Goal: Transaction & Acquisition: Purchase product/service

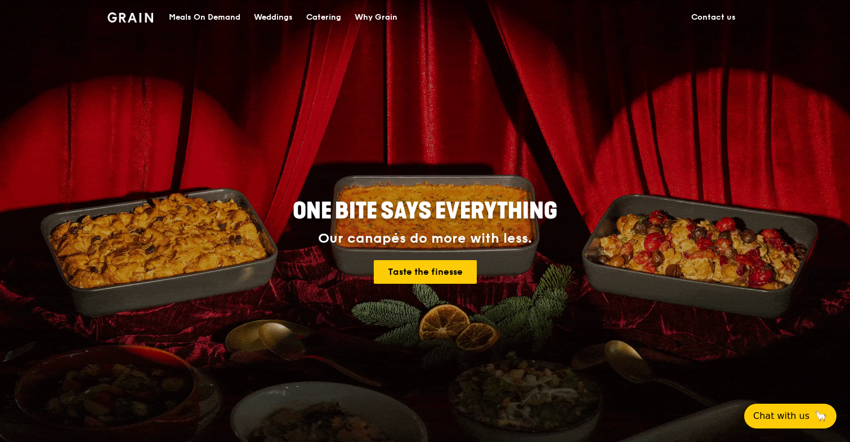
scroll to position [135, 0]
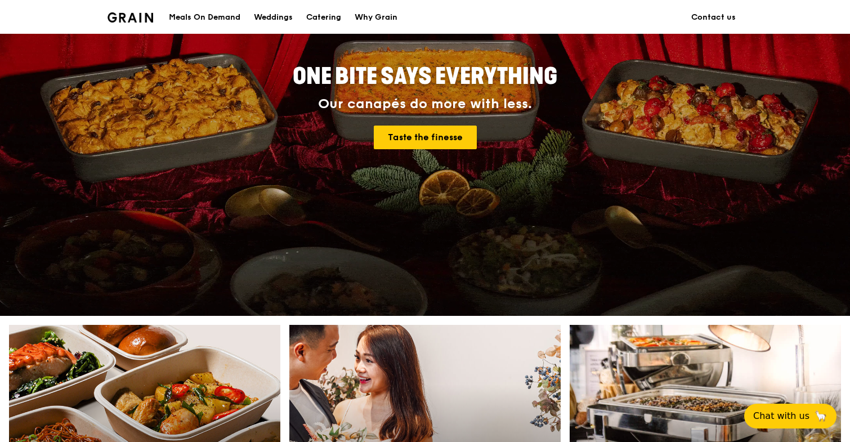
click at [335, 24] on div "Catering" at bounding box center [323, 18] width 35 height 34
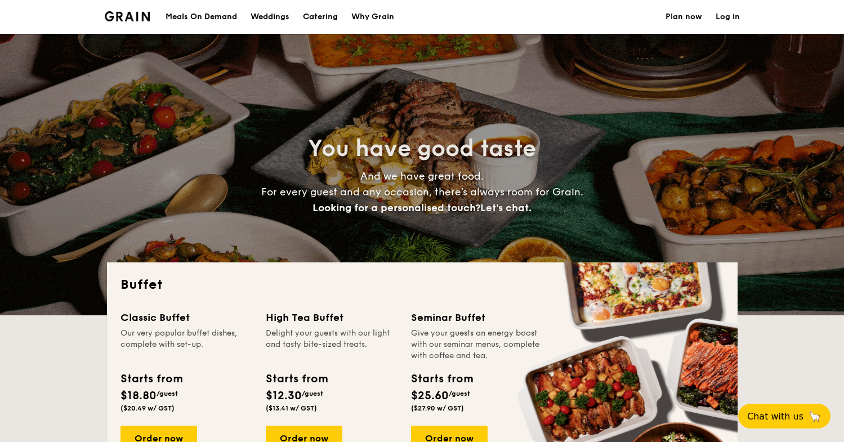
select select
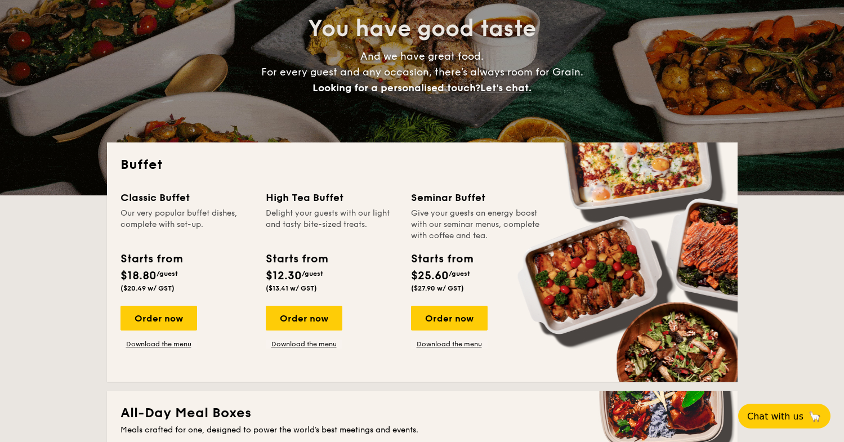
scroll to position [237, 0]
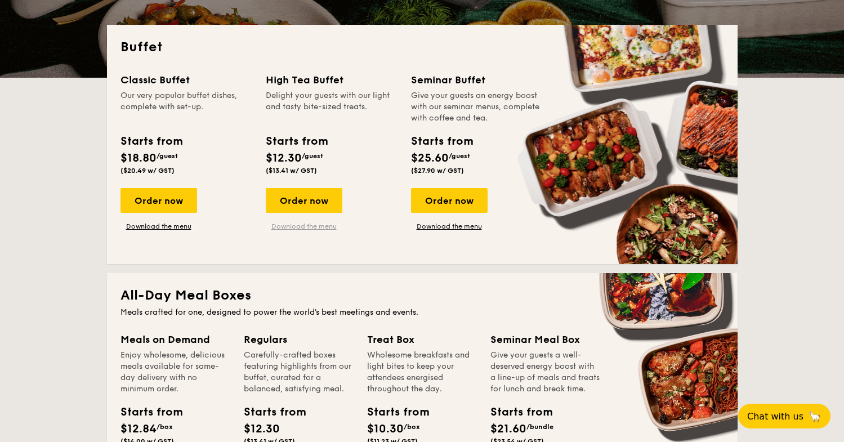
click at [286, 229] on link "Download the menu" at bounding box center [304, 226] width 77 height 9
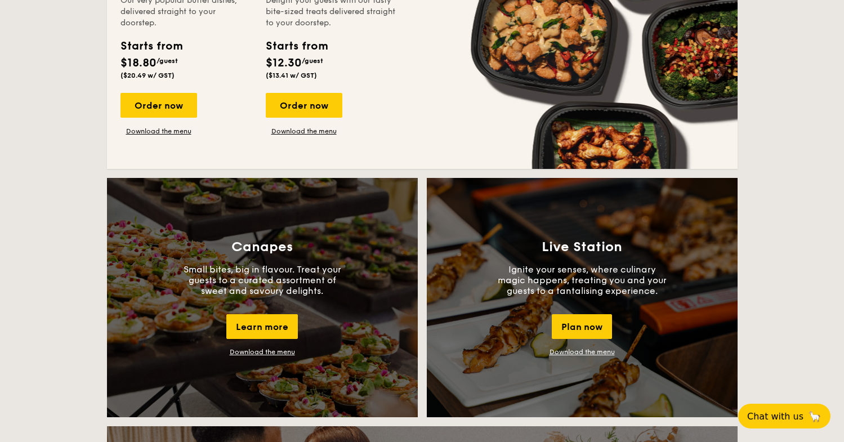
scroll to position [956, 0]
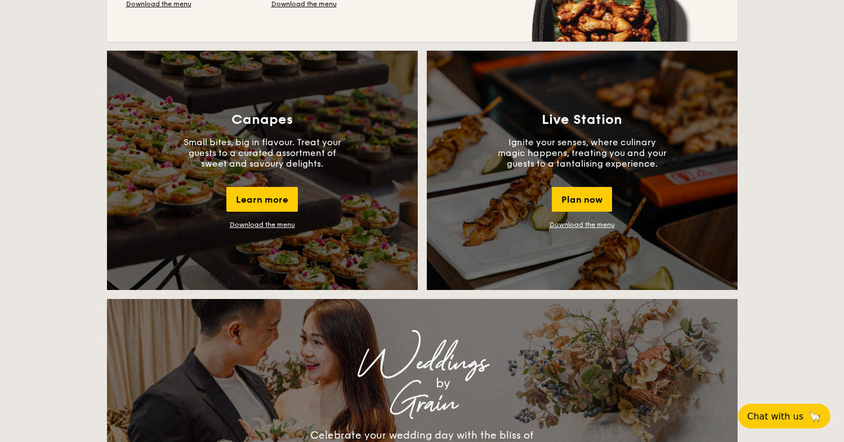
click at [267, 227] on link "Download the menu" at bounding box center [262, 225] width 65 height 8
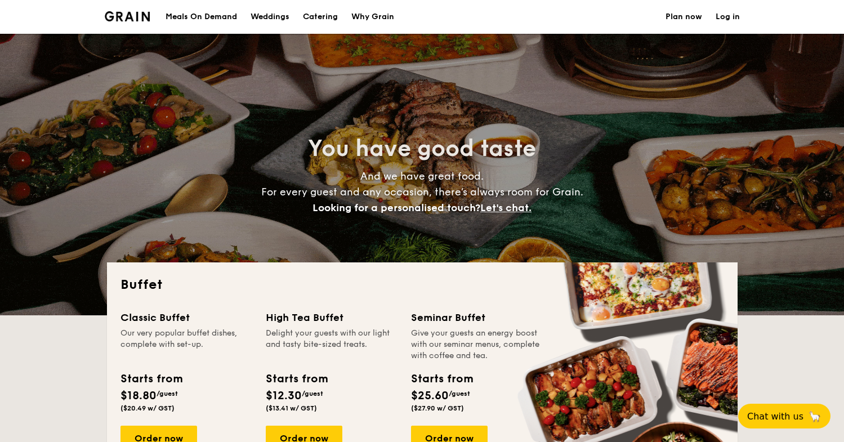
scroll to position [132, 0]
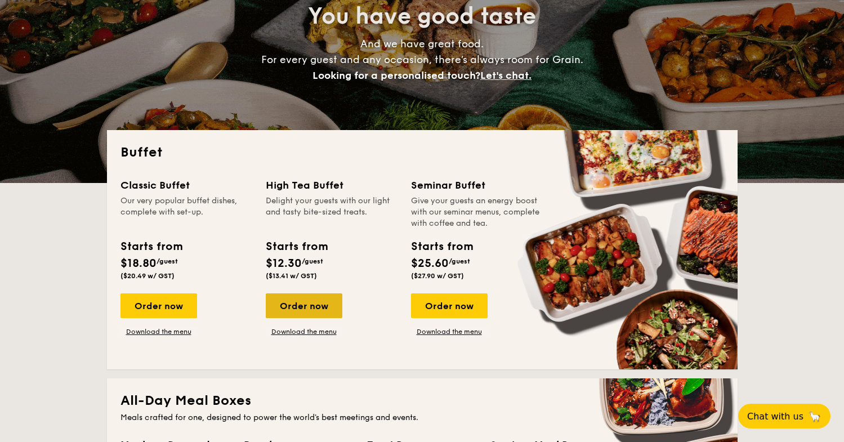
click at [319, 312] on div "Order now" at bounding box center [304, 305] width 77 height 25
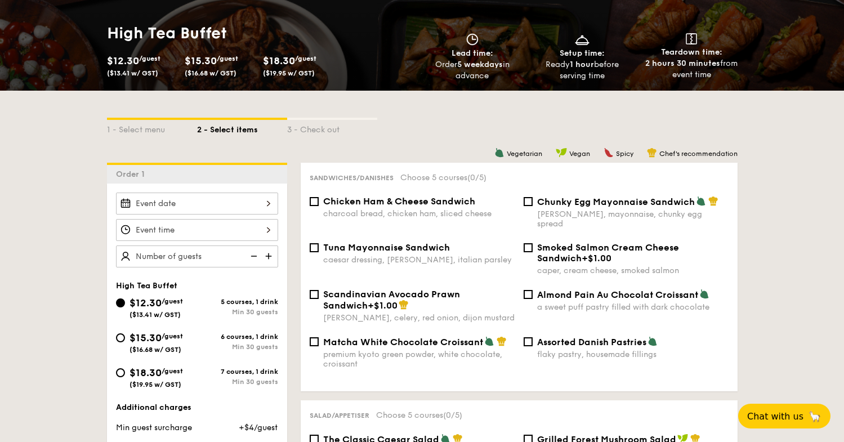
scroll to position [244, 0]
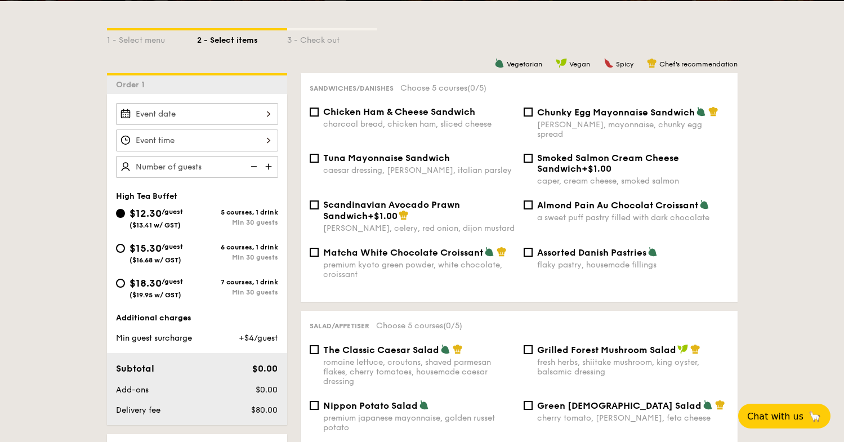
click at [539, 213] on div "a sweet puff pastry filled with dark chocolate" at bounding box center [632, 218] width 191 height 10
click at [532, 204] on input "Almond Pain Au Chocolat Croissant a sweet puff pastry filled with dark chocolate" at bounding box center [527, 204] width 9 height 9
checkbox input "true"
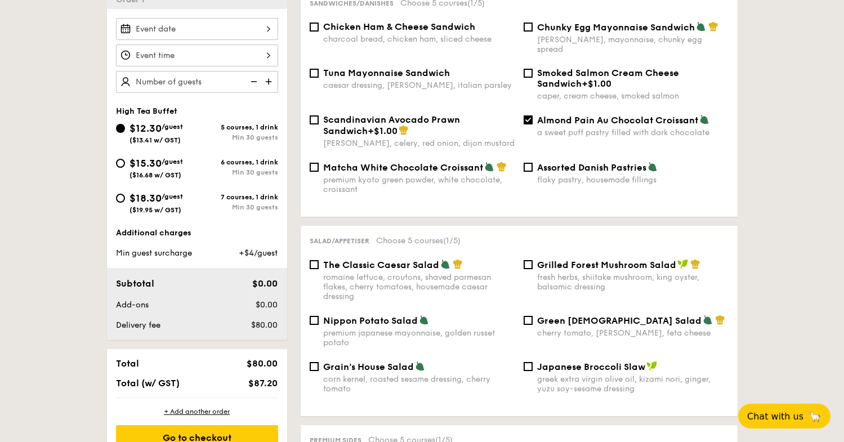
scroll to position [375, 0]
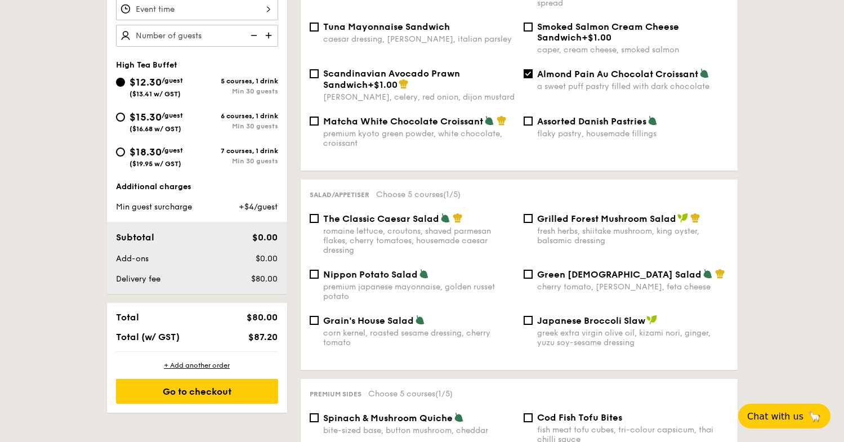
click at [519, 272] on div "Green Goddess Salad cherry tomato, dill, feta cheese" at bounding box center [626, 279] width 214 height 23
click at [524, 270] on input "Green Goddess Salad cherry tomato, dill, feta cheese" at bounding box center [527, 274] width 9 height 9
checkbox input "true"
click at [530, 214] on div "Grilled Forest Mushroom Salad fresh herbs, shiitake mushroom, king oyster, bals…" at bounding box center [626, 229] width 214 height 33
click at [531, 214] on input "Grilled Forest Mushroom Salad fresh herbs, shiitake mushroom, king oyster, bals…" at bounding box center [527, 218] width 9 height 9
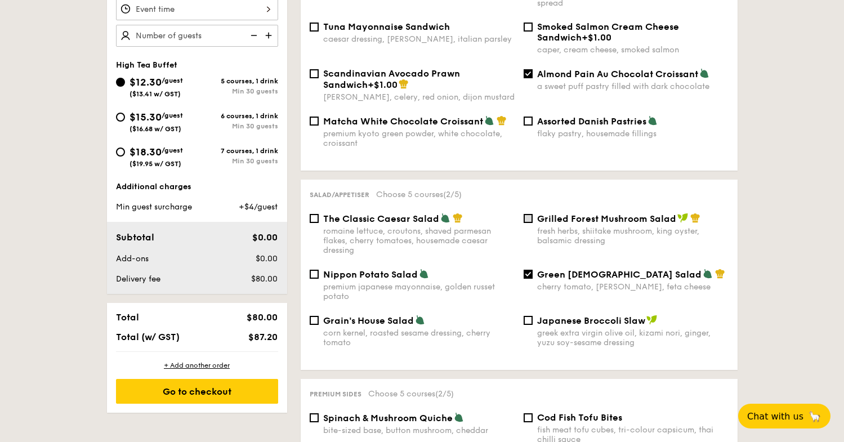
checkbox input "true"
click at [531, 316] on div "Japanese Broccoli Slaw greek extra virgin olive oil, kizami nori, ginger, yuzu …" at bounding box center [626, 331] width 214 height 33
click at [523, 316] on input "Japanese Broccoli Slaw greek extra virgin olive oil, kizami nori, ginger, yuzu …" at bounding box center [527, 320] width 9 height 9
checkbox input "true"
click at [337, 315] on span "Grain's House Salad" at bounding box center [368, 320] width 91 height 11
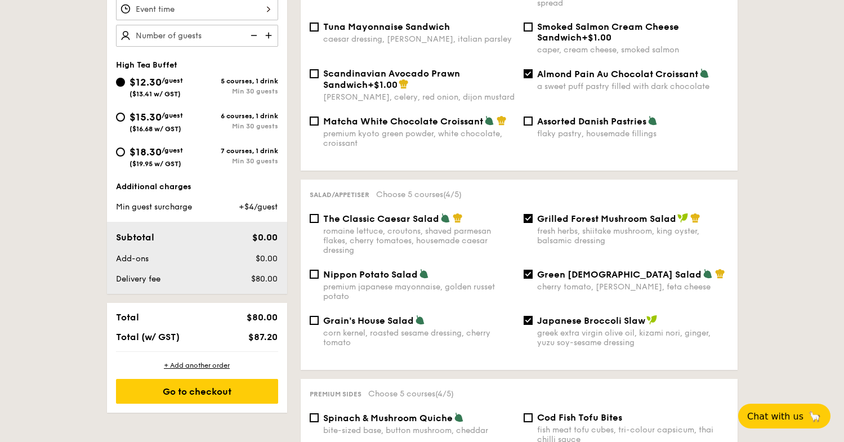
click at [319, 316] on input "Grain's House Salad corn kernel, roasted sesame dressing, cherry tomato" at bounding box center [314, 320] width 9 height 9
checkbox input "true"
click at [319, 273] on div "Nippon Potato Salad premium japanese mayonnaise, golden russet potato" at bounding box center [412, 284] width 214 height 33
click at [320, 268] on div "Nippon Potato Salad premium japanese mayonnaise, golden russet potato" at bounding box center [412, 284] width 214 height 33
click at [310, 270] on input "Nippon Potato Salad premium japanese mayonnaise, golden russet potato" at bounding box center [314, 274] width 9 height 9
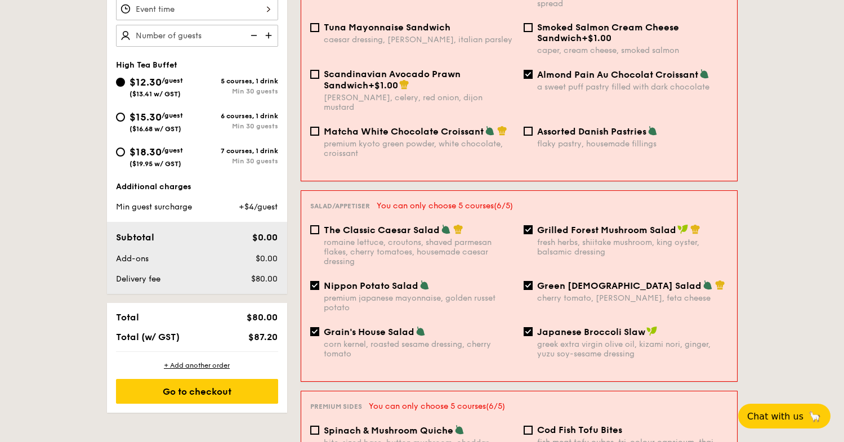
click at [317, 281] on input "Nippon Potato Salad premium japanese mayonnaise, golden russet potato" at bounding box center [314, 285] width 9 height 9
checkbox input "false"
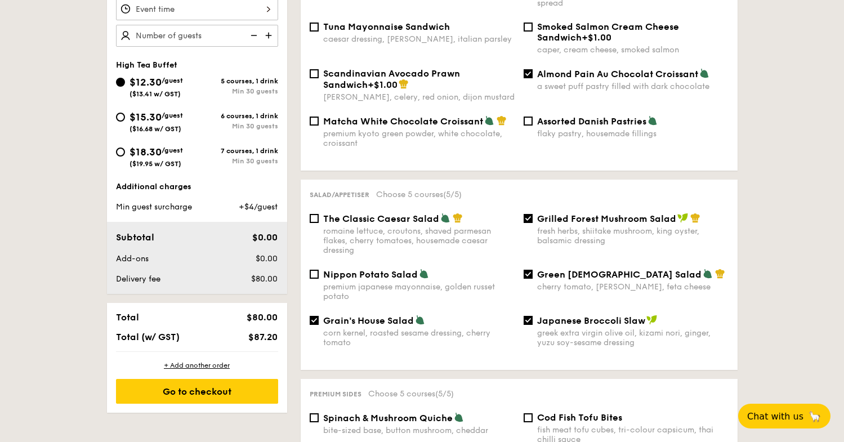
click at [529, 214] on input "Grilled Forest Mushroom Salad fresh herbs, shiitake mushroom, king oyster, bals…" at bounding box center [527, 218] width 9 height 9
checkbox input "false"
click at [530, 258] on div "The Classic Caesar Salad romaine lettuce, croutons, shaved parmesan flakes, che…" at bounding box center [519, 241] width 428 height 56
click at [527, 270] on input "Green Goddess Salad cherry tomato, dill, feta cheese" at bounding box center [527, 274] width 9 height 9
checkbox input "false"
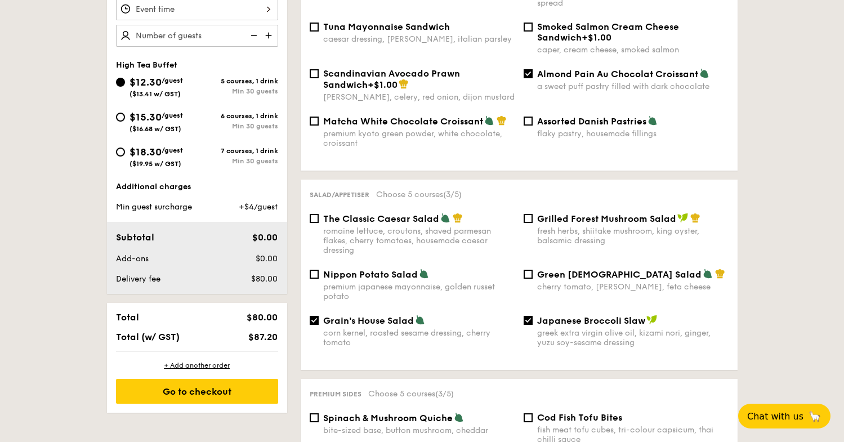
click at [532, 315] on div "Japanese Broccoli Slaw greek extra virgin olive oil, kizami nori, ginger, yuzu …" at bounding box center [626, 331] width 214 height 33
click at [527, 316] on input "Japanese Broccoli Slaw greek extra virgin olive oil, kizami nori, ginger, yuzu …" at bounding box center [527, 320] width 9 height 9
checkbox input "false"
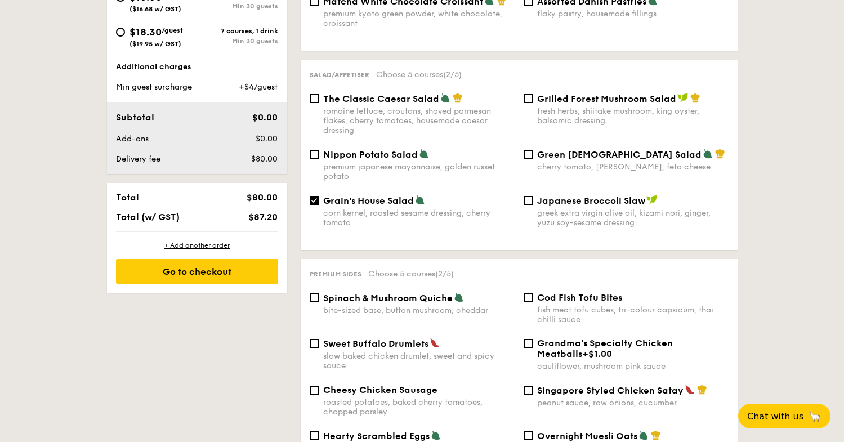
scroll to position [615, 0]
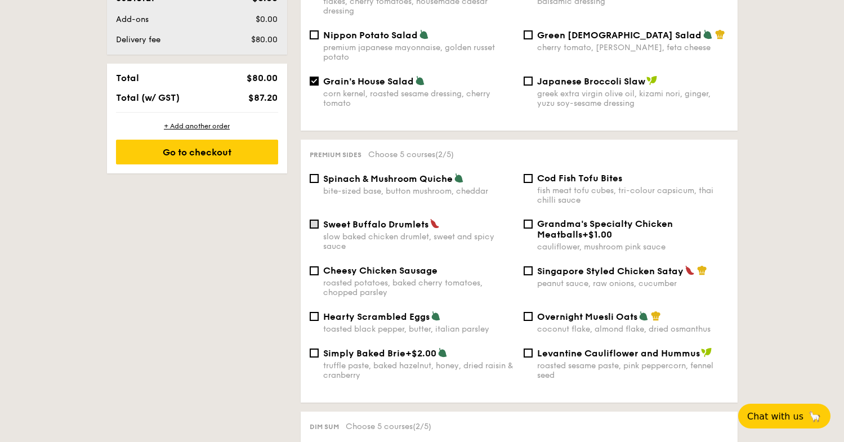
click at [312, 219] on input "Sweet Buffalo Drumlets slow baked chicken drumlet, sweet and spicy sauce" at bounding box center [314, 223] width 9 height 9
checkbox input "true"
click at [313, 174] on input "Spinach & Mushroom Quiche bite-sized base, button mushroom, cheddar" at bounding box center [314, 178] width 9 height 9
checkbox input "true"
click at [524, 174] on input "Cod Fish Tofu Bites fish meat tofu cubes, tri-colour capsicum, thai chilli sauce" at bounding box center [527, 178] width 9 height 9
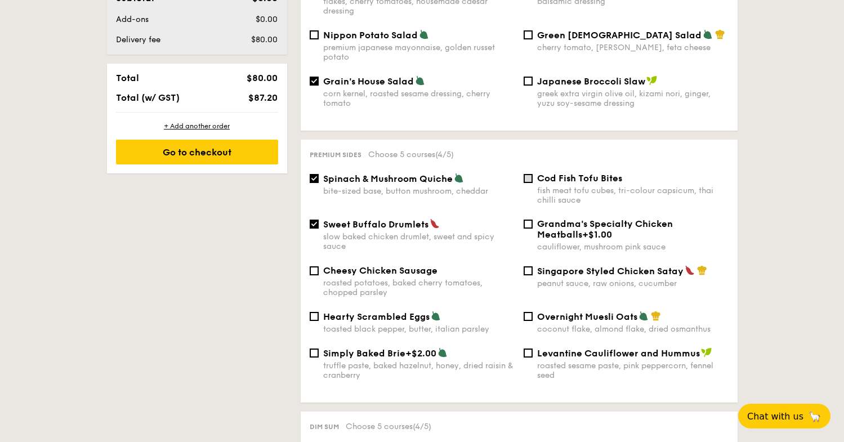
checkbox input "true"
click at [526, 348] on input "Levantine Cauliflower and Hummus roasted sesame paste, pink peppercorn, fennel …" at bounding box center [527, 352] width 9 height 9
checkbox input "true"
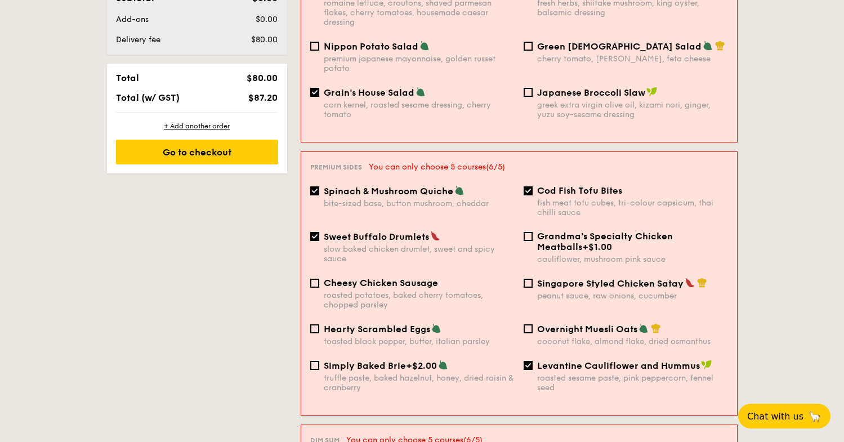
click at [529, 186] on input "Cod Fish Tofu Bites fish meat tofu cubes, tri-colour capsicum, thai chilli sauce" at bounding box center [527, 190] width 9 height 9
checkbox input "false"
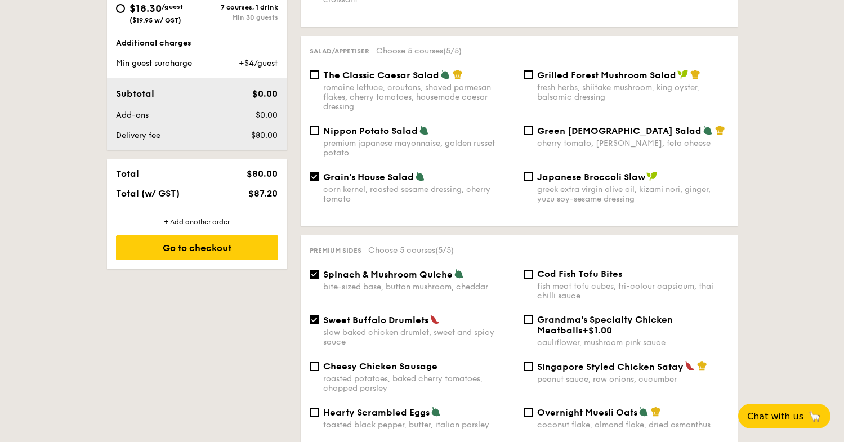
scroll to position [810, 0]
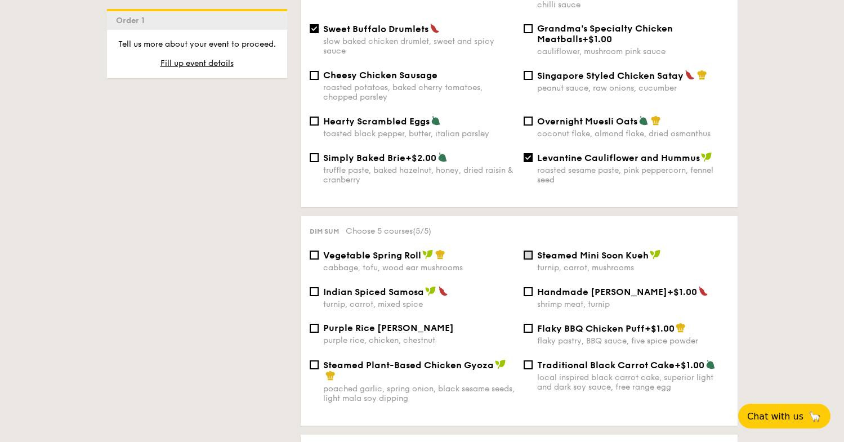
click at [527, 250] on input "Steamed Mini Soon Kueh turnip, carrot, mushrooms" at bounding box center [527, 254] width 9 height 9
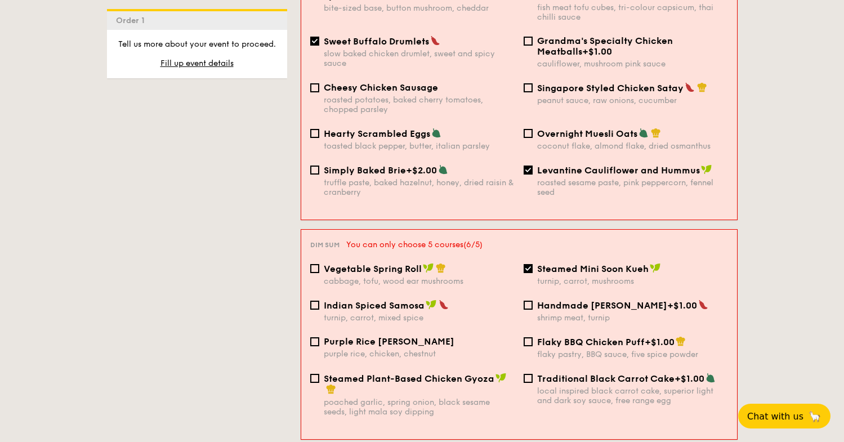
click at [525, 264] on input "Steamed Mini Soon Kueh turnip, carrot, mushrooms" at bounding box center [527, 268] width 9 height 9
checkbox input "false"
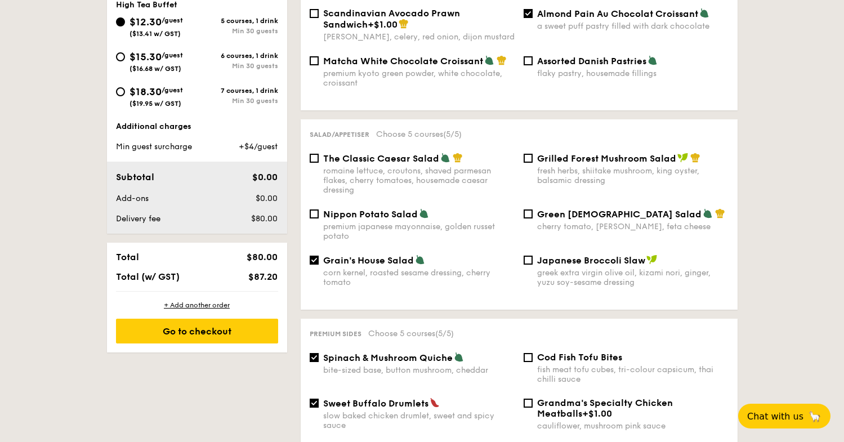
scroll to position [349, 0]
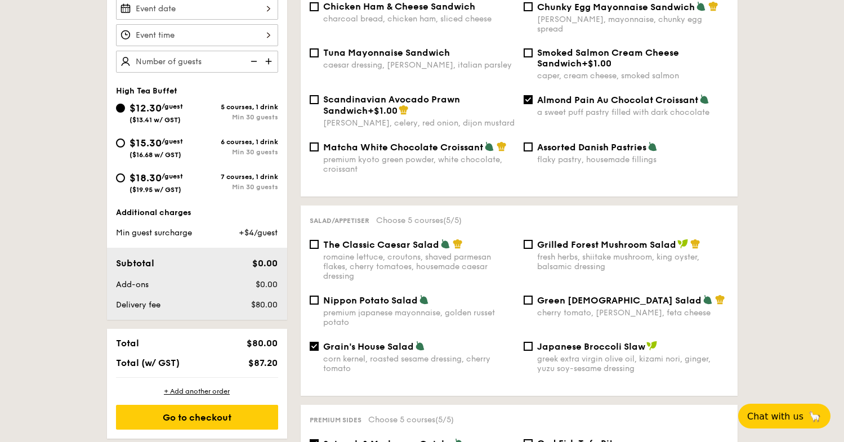
click at [529, 95] on input "Almond Pain Au Chocolat Croissant a sweet puff pastry filled with dark chocolate" at bounding box center [527, 99] width 9 height 9
checkbox input "false"
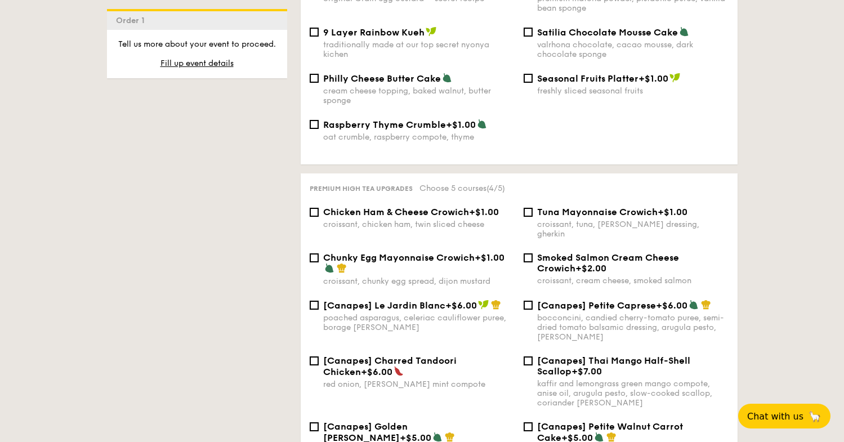
scroll to position [1209, 0]
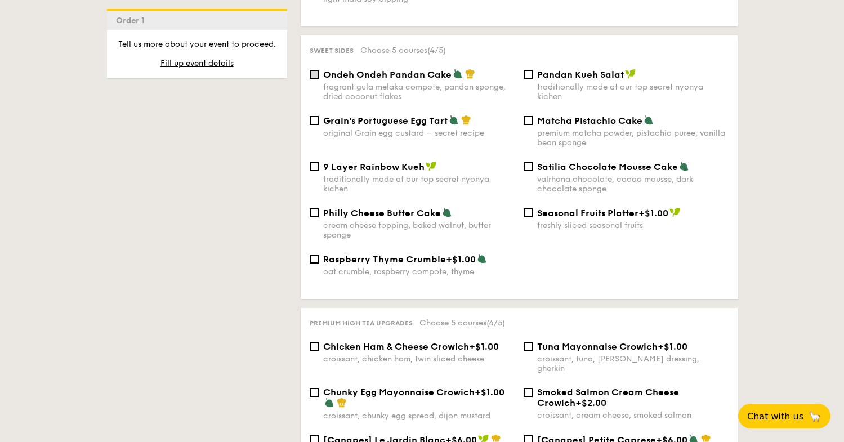
click at [310, 70] on input "Ondeh Ondeh Pandan Cake fragrant gula melaka compote, pandan sponge, dried coco…" at bounding box center [314, 74] width 9 height 9
checkbox input "true"
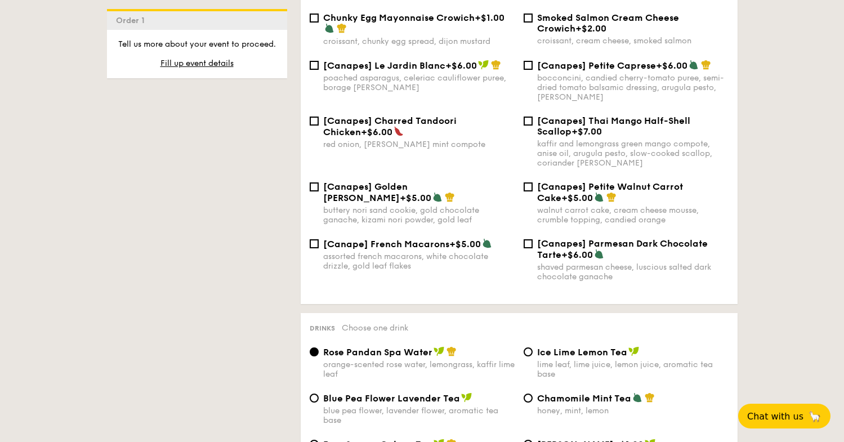
scroll to position [1674, 0]
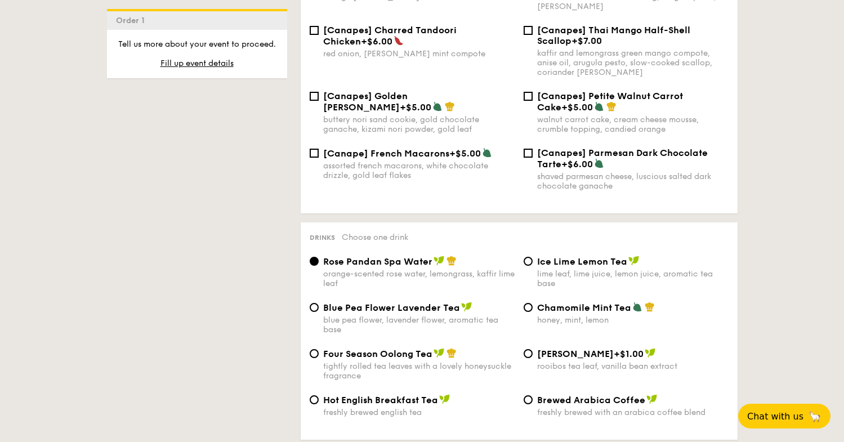
click at [539, 302] on span "Chamomile Mint Tea" at bounding box center [584, 307] width 94 height 11
click at [532, 303] on input "Chamomile Mint Tea honey, mint, lemon" at bounding box center [527, 307] width 9 height 9
radio input "true"
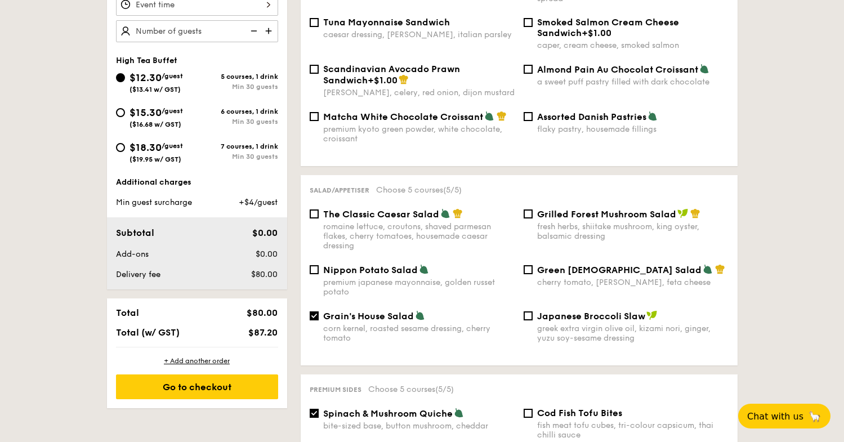
scroll to position [283, 0]
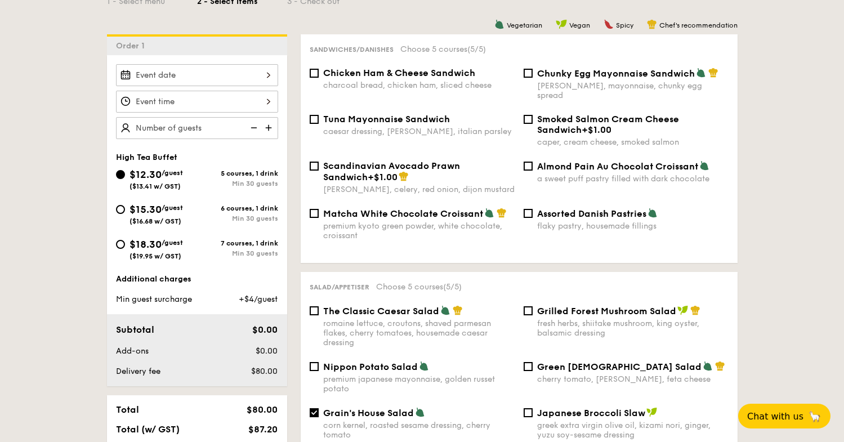
click at [268, 131] on img at bounding box center [269, 127] width 17 height 21
type input "20 guests"
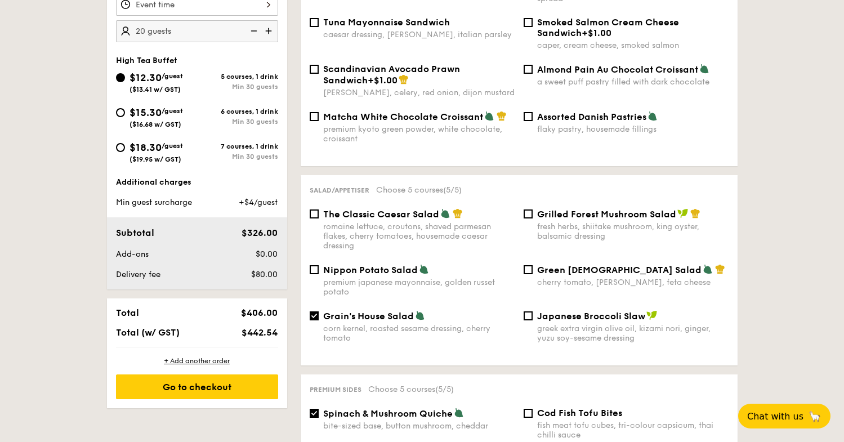
scroll to position [254, 0]
